Goal: Information Seeking & Learning: Find specific fact

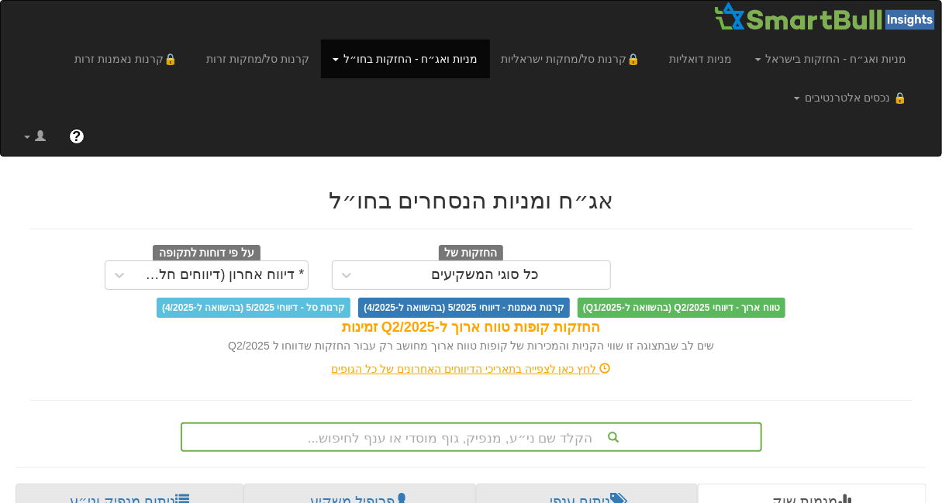
scroll to position [0, 12598]
click at [507, 432] on div "הקלד שם ני״ע, מנפיק, גוף מוסדי או ענף לחיפוש..." at bounding box center [471, 436] width 581 height 29
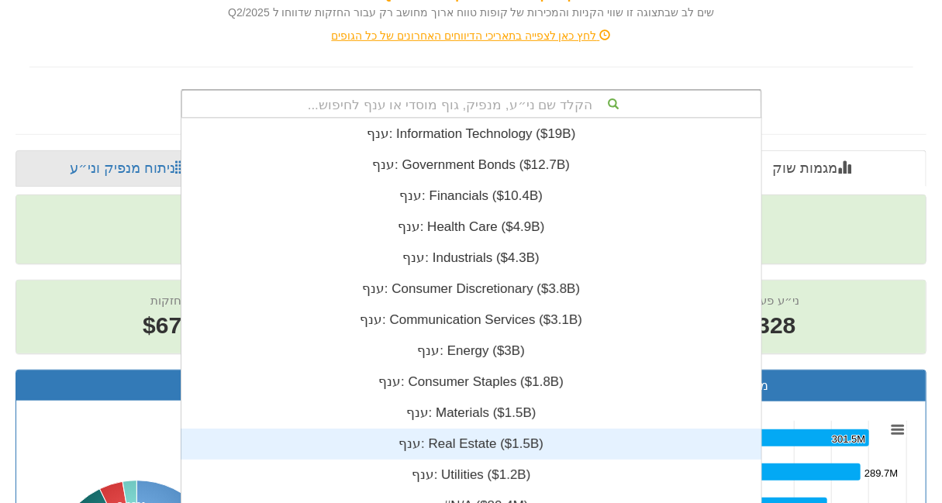
scroll to position [385, 0]
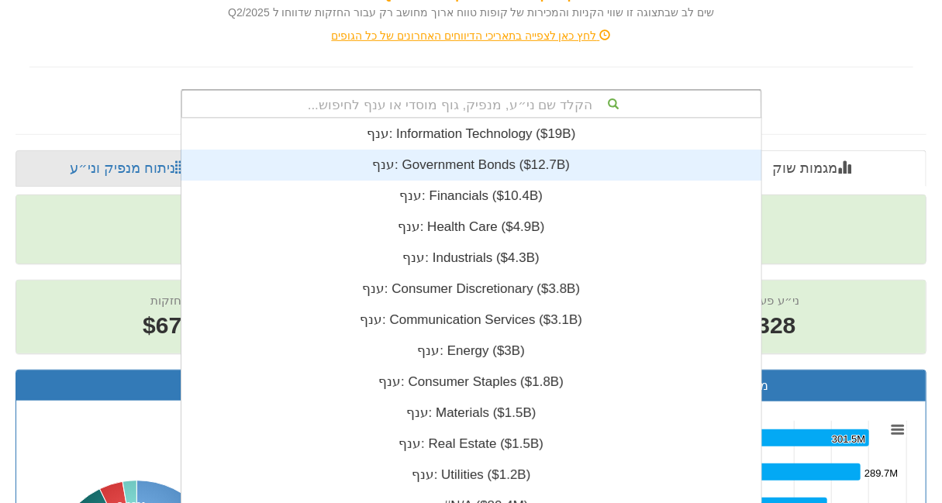
paste input "[URL][DOMAIN_NAME]"
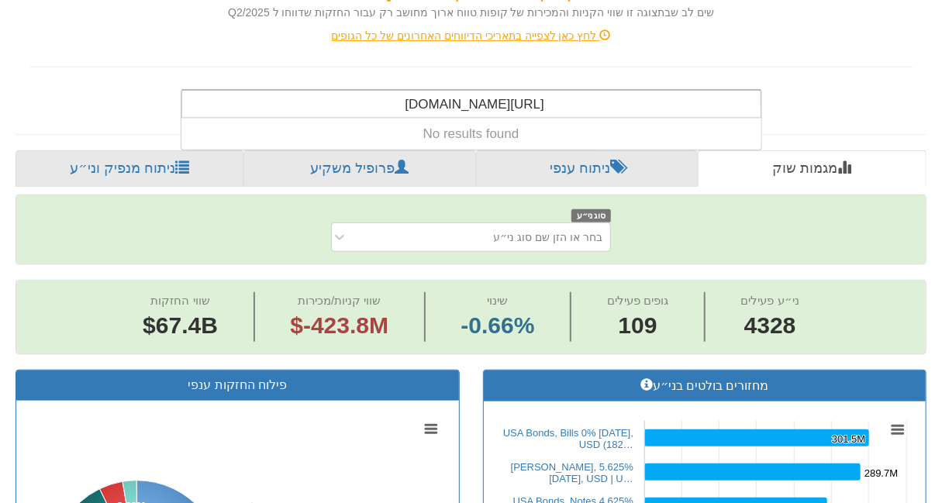
click at [590, 95] on div "[URL][DOMAIN_NAME] [URL][DOMAIN_NAME]" at bounding box center [471, 104] width 578 height 26
paste input "U"
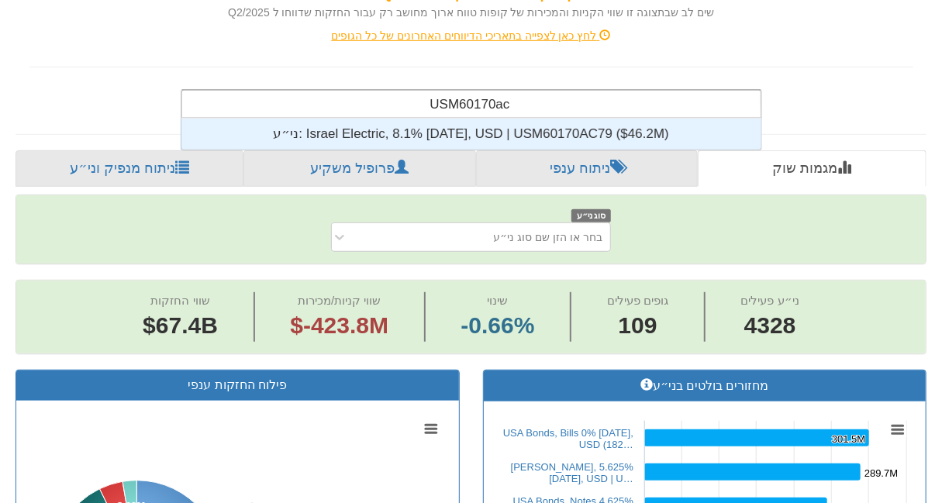
scroll to position [11, 0]
type input "USM60170ac79"
click at [539, 139] on div "ני״ע: ‎Israel Electric, 8.1% [DATE], USD | USM60170AC79 ‎($46.2M)‏" at bounding box center [471, 134] width 580 height 31
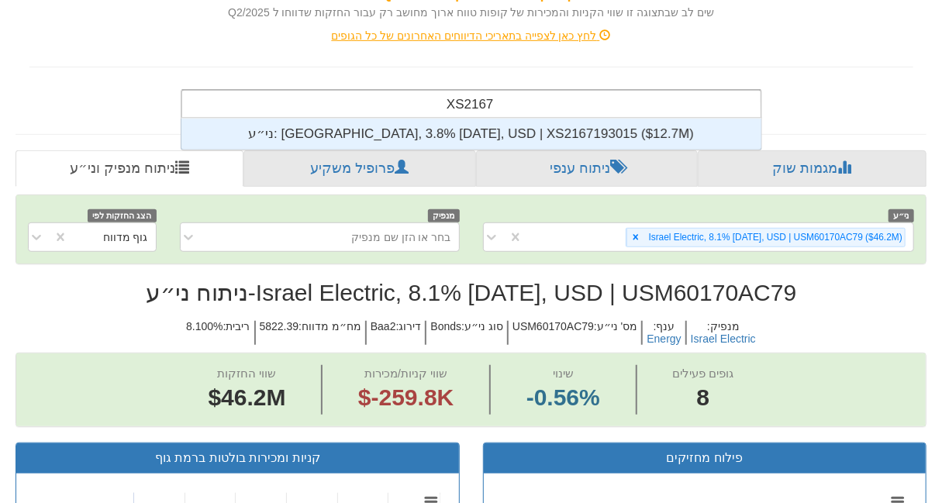
scroll to position [11, 0]
type input "XS2167193015"
click at [565, 133] on div "ני״ע: ‎[GEOGRAPHIC_DATA], 3.8% [DATE], USD | XS2167193015 ‎($12.7M)‏" at bounding box center [471, 134] width 580 height 31
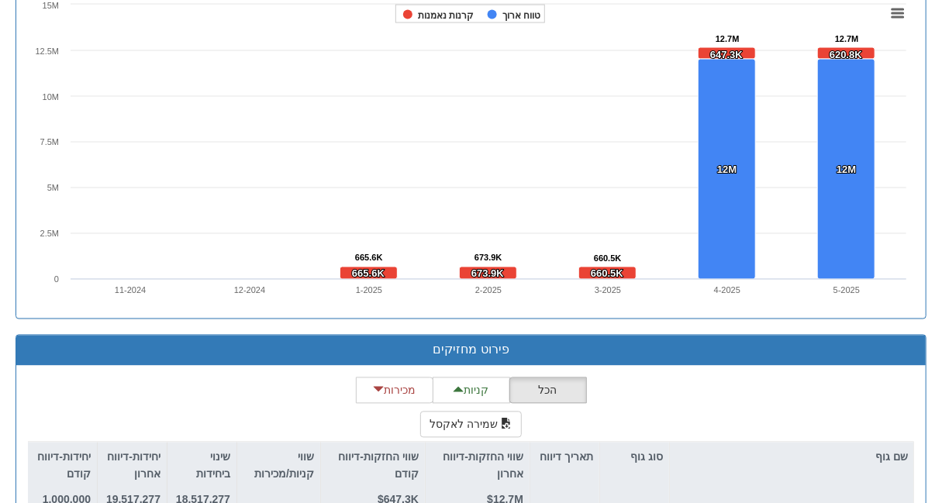
scroll to position [1387, 0]
